Goal: Information Seeking & Learning: Learn about a topic

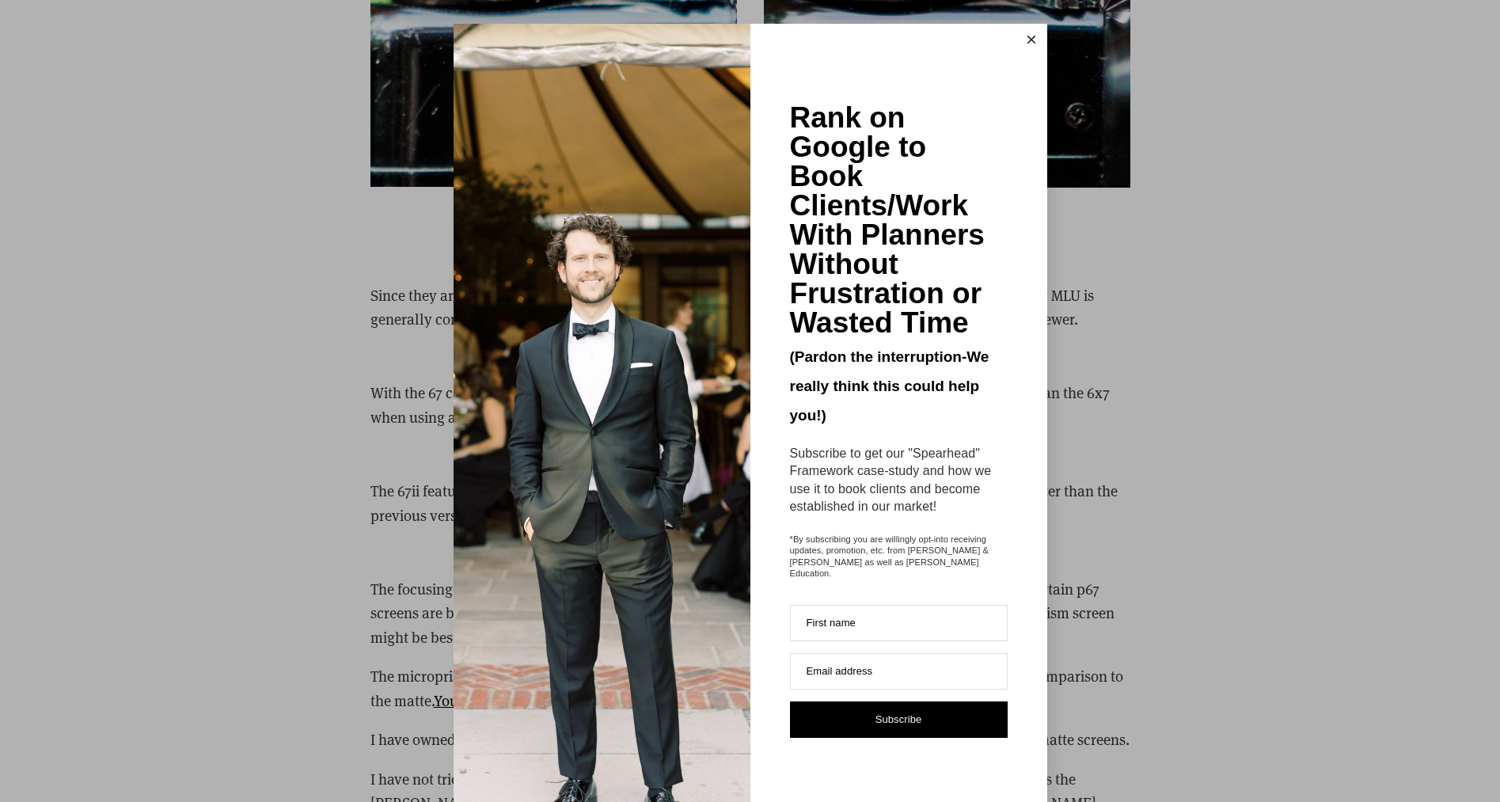
scroll to position [4350, 0]
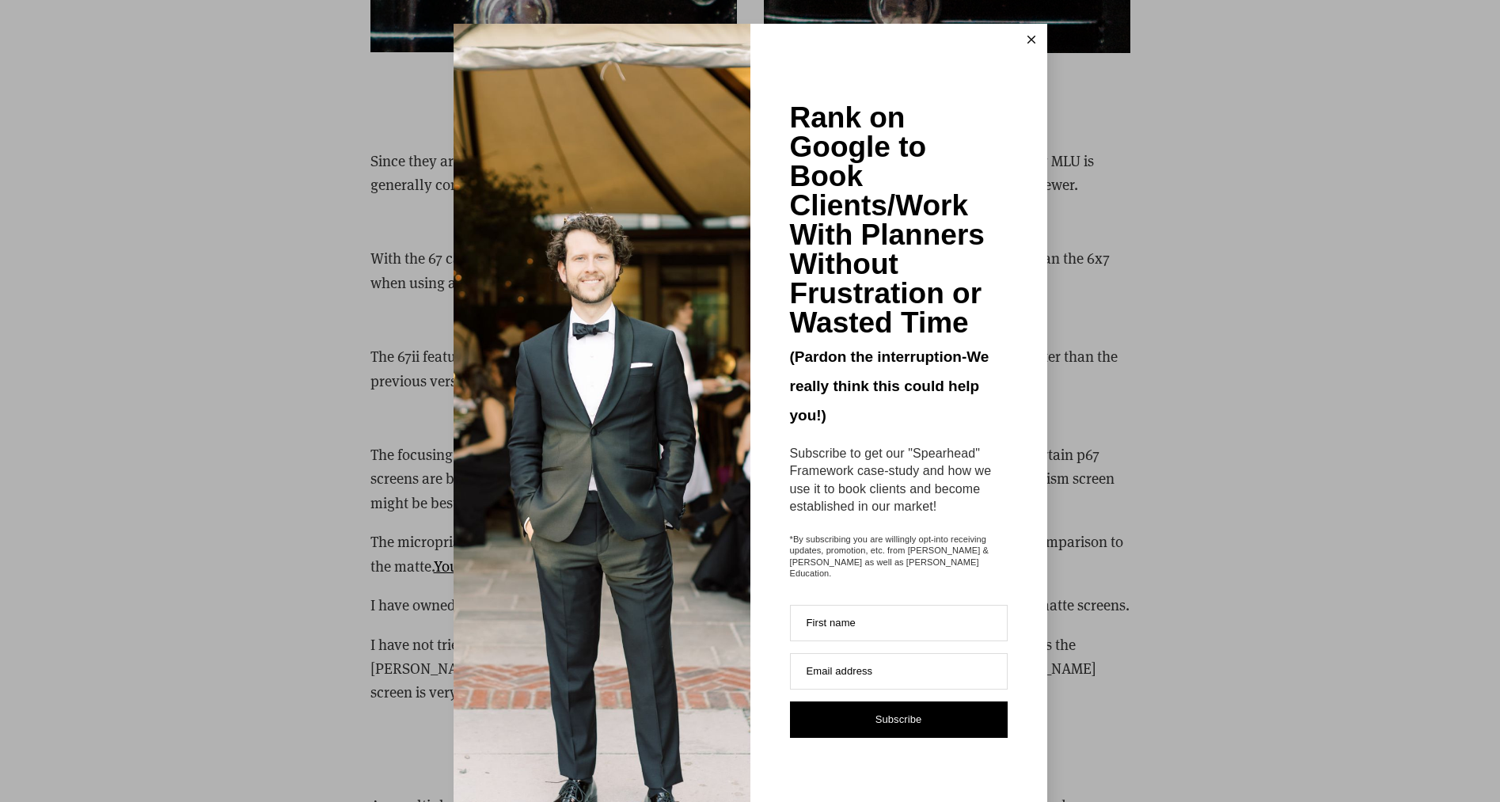
click at [1037, 44] on button at bounding box center [1031, 40] width 32 height 32
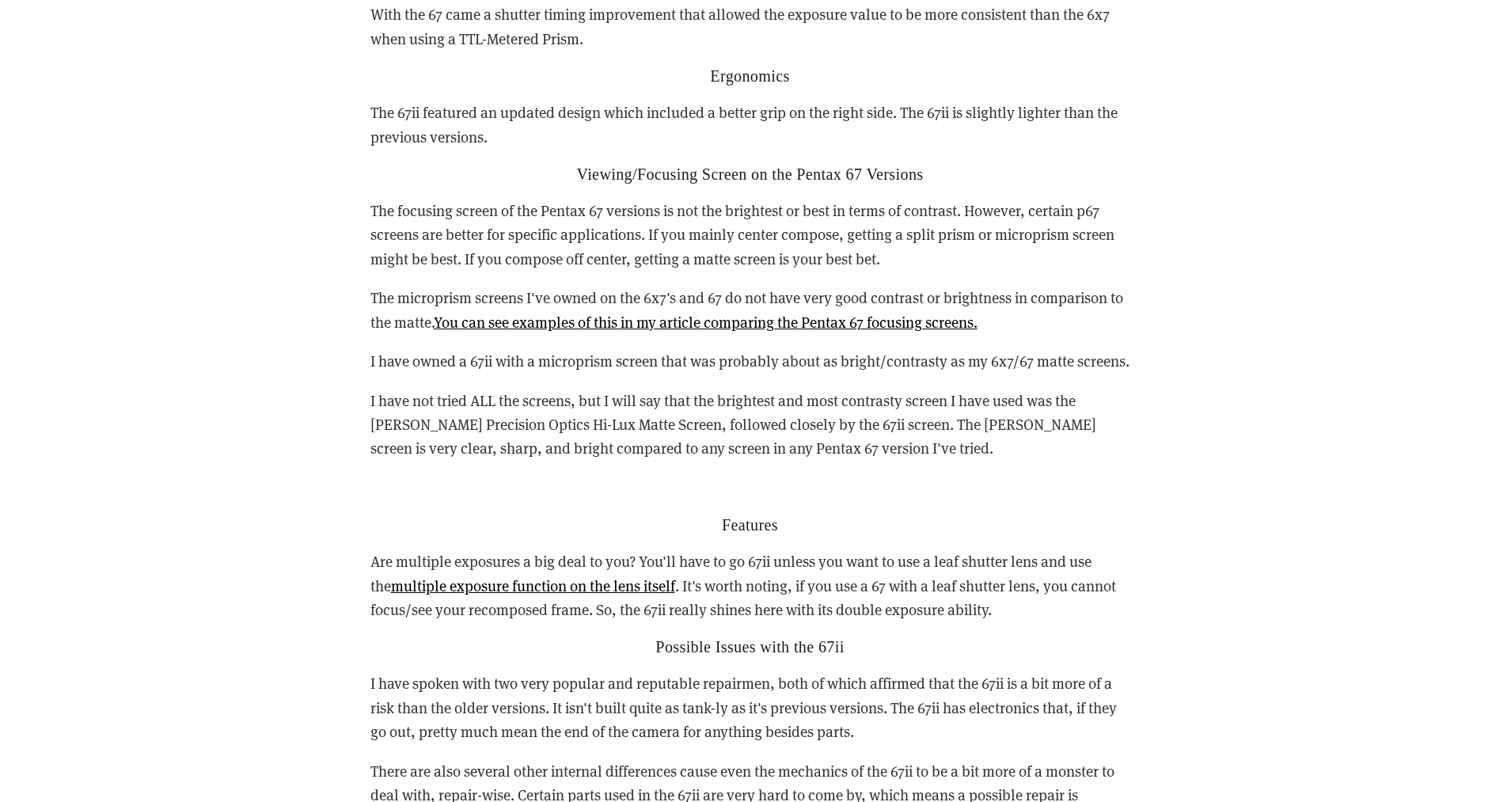
scroll to position [4600, 0]
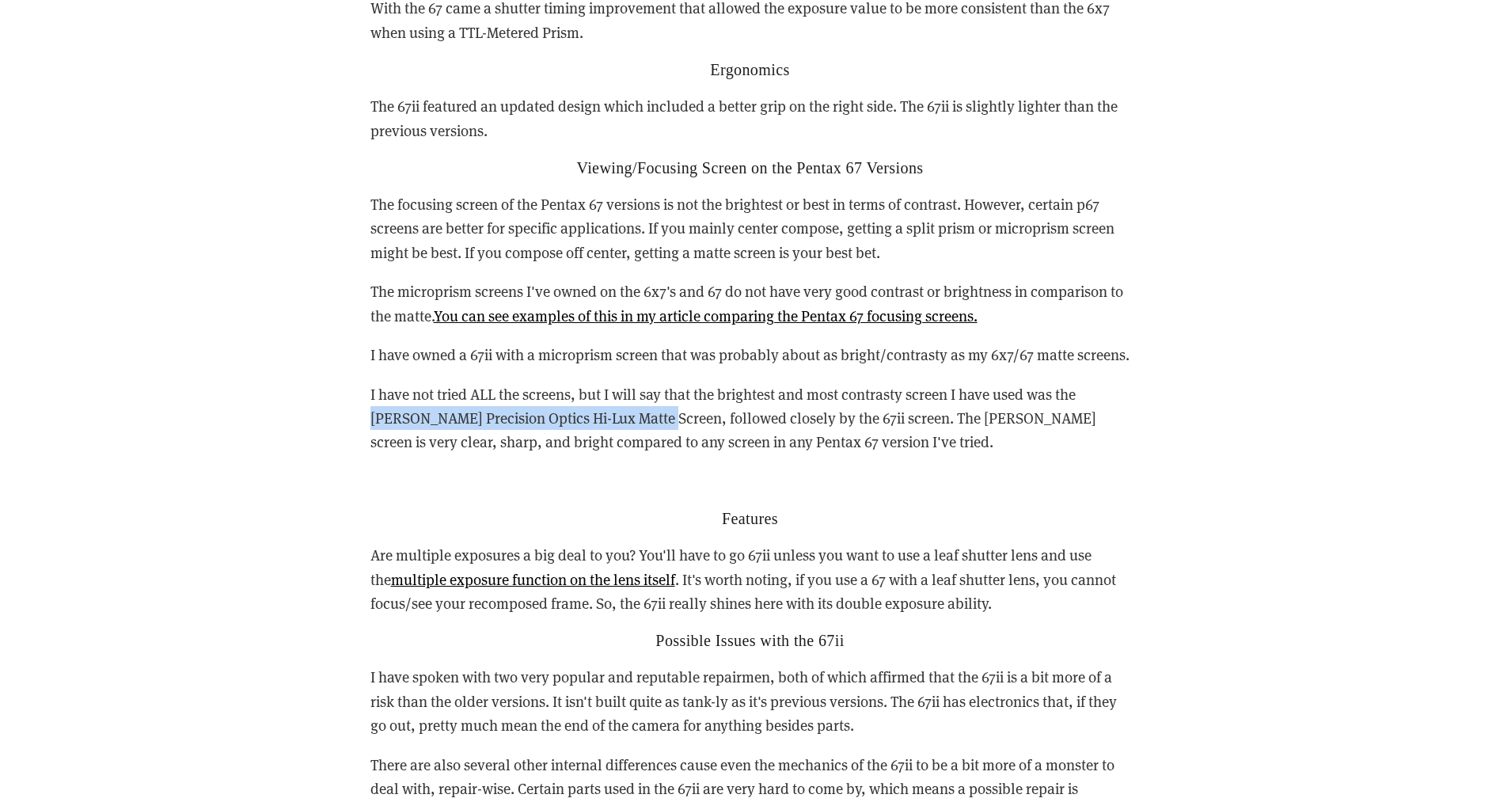
drag, startPoint x: 368, startPoint y: 398, endPoint x: 667, endPoint y: 396, distance: 299.1
click at [667, 396] on div "Reasons you may want to buy either the 67 or 67ii vs the 6x7 Reliability Since …" at bounding box center [750, 573] width 787 height 1515
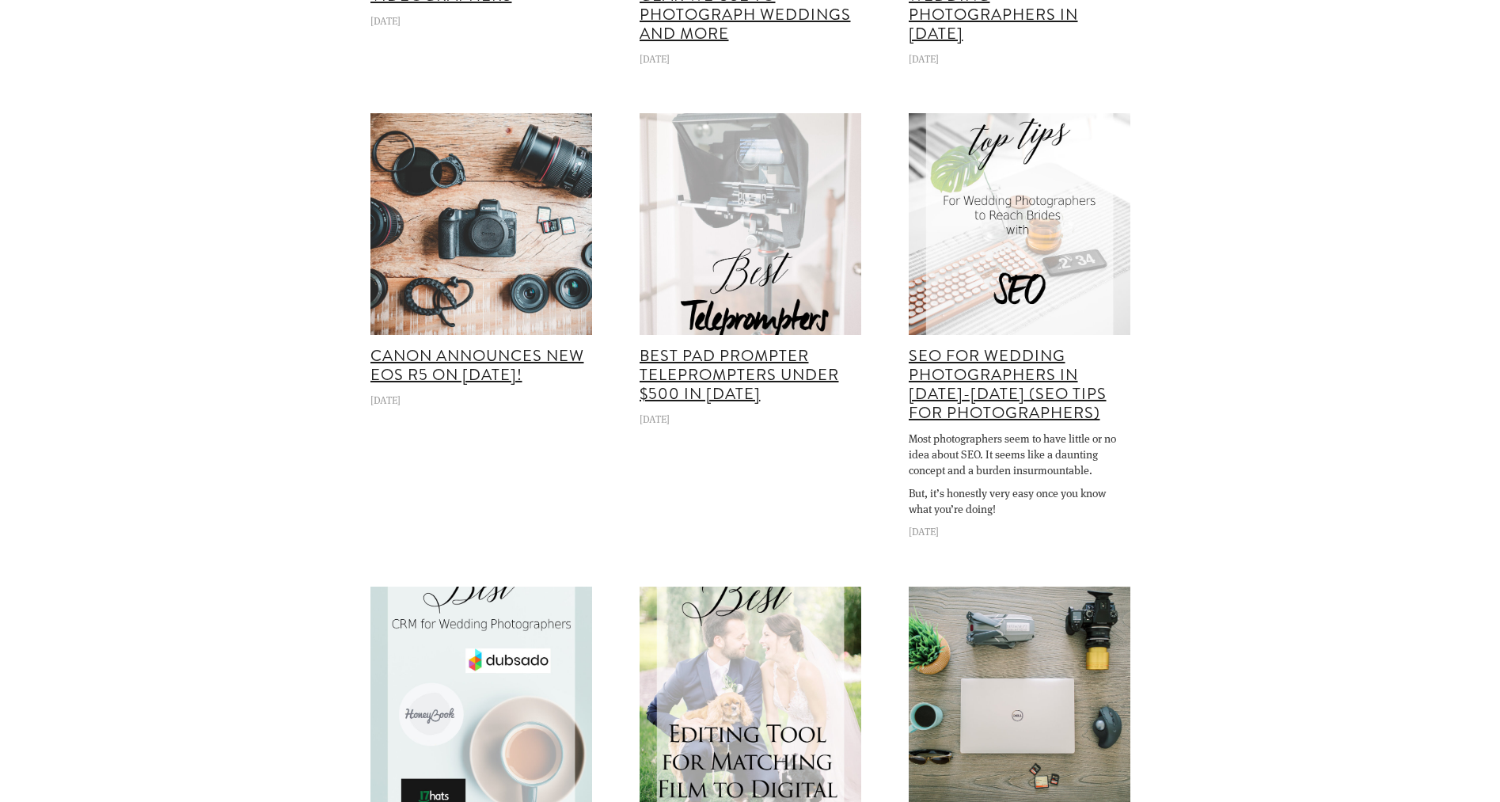
scroll to position [9772, 0]
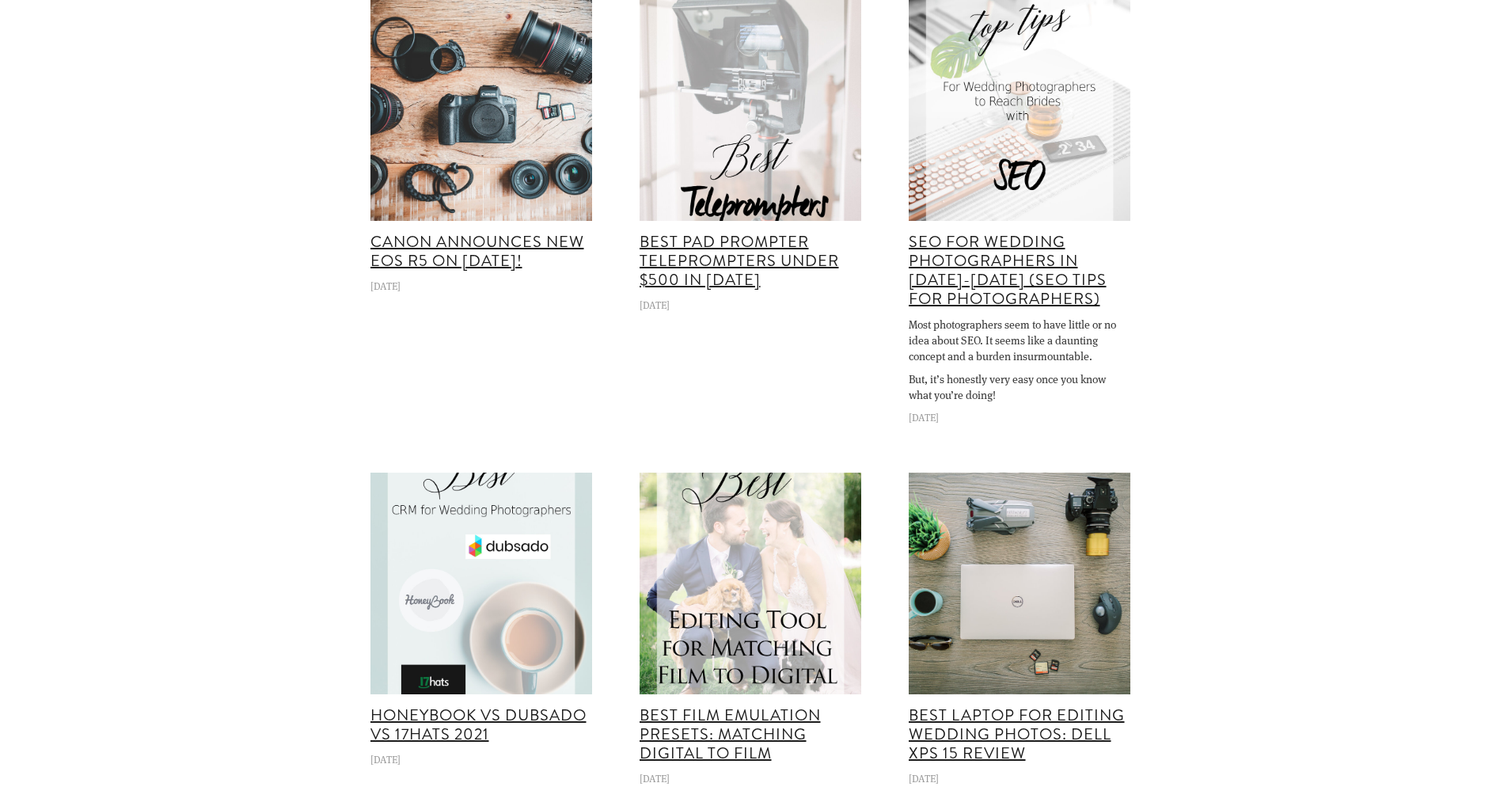
click at [1077, 560] on img at bounding box center [1019, 583] width 332 height 222
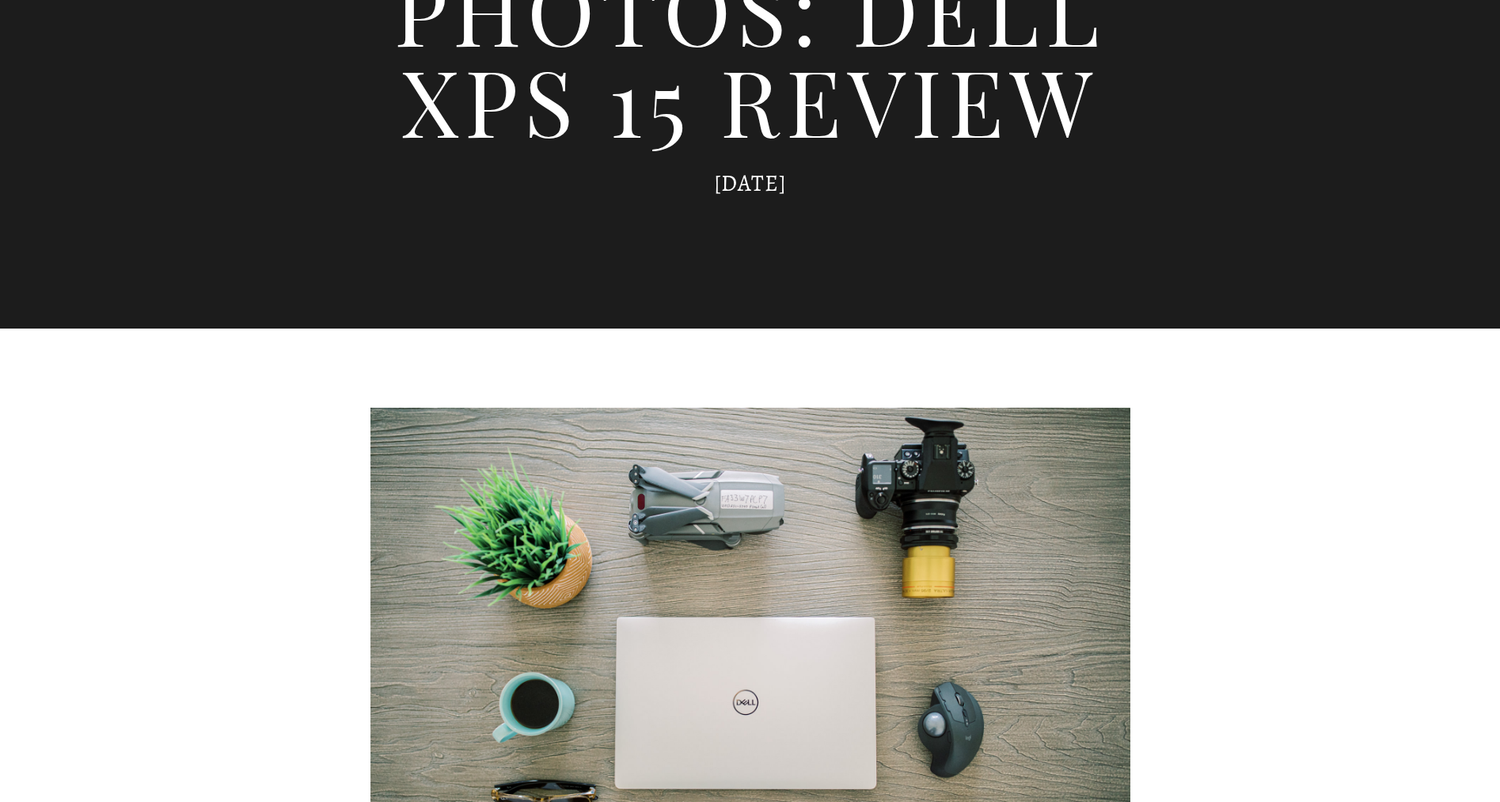
scroll to position [313, 0]
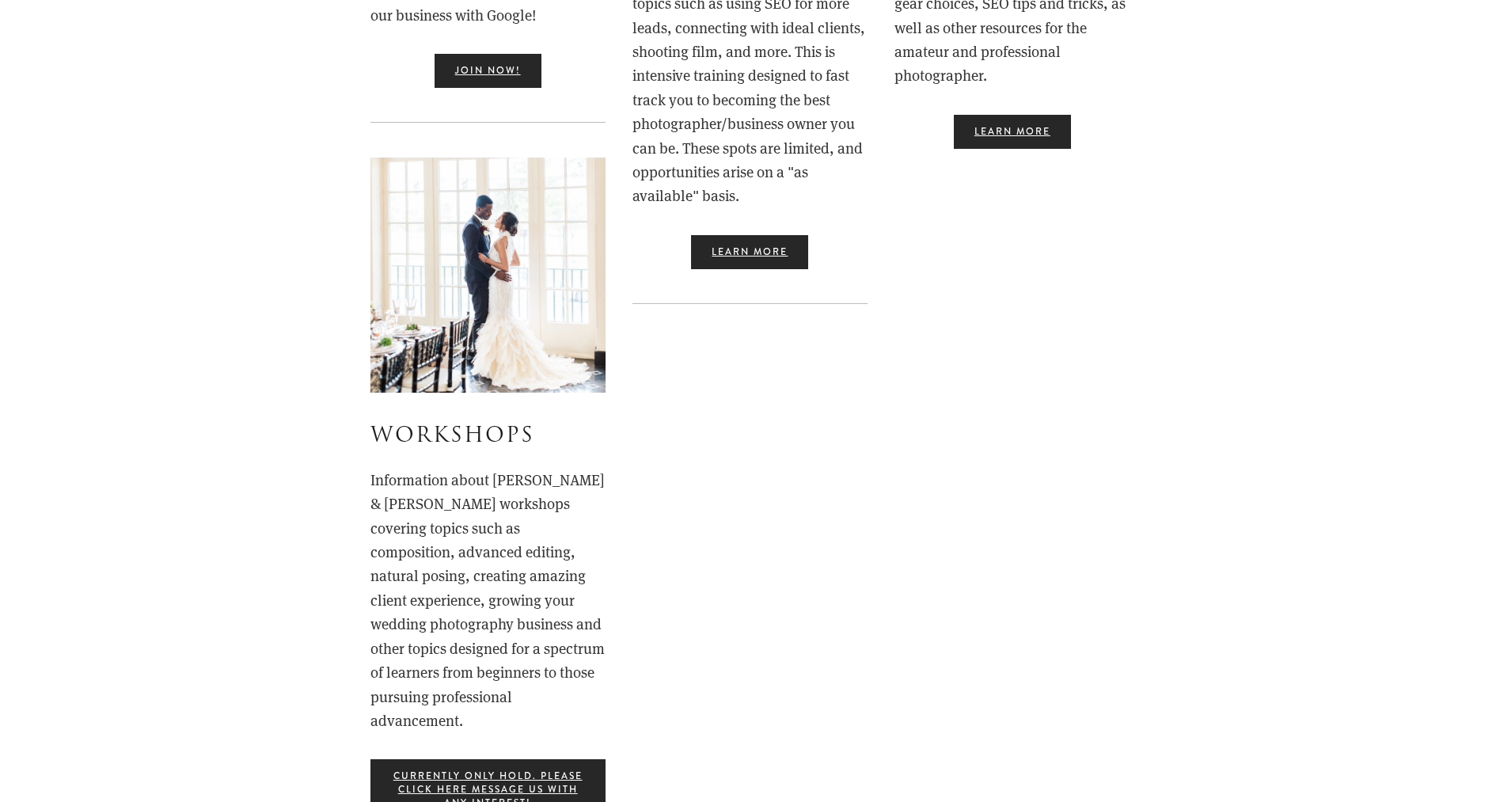
scroll to position [1029, 0]
